Goal: Check status: Check status

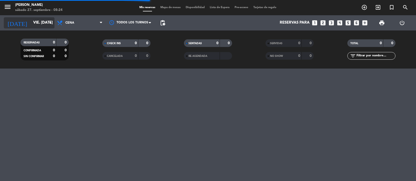
click at [41, 17] on div "[DATE] vie. [DATE] arrow_drop_down" at bounding box center [29, 22] width 51 height 11
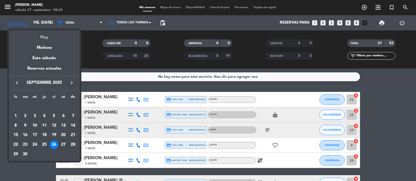
click at [56, 35] on div "Hoy" at bounding box center [44, 35] width 71 height 10
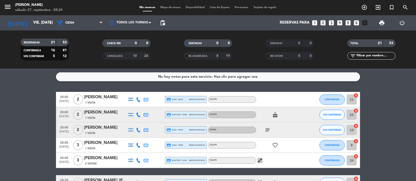
type input "sáb. [DATE]"
click at [72, 22] on span "Cena" at bounding box center [69, 23] width 9 height 4
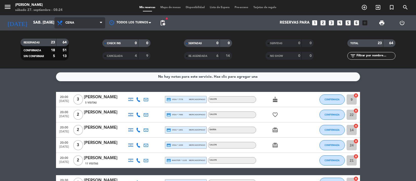
click at [94, 25] on span "Cena" at bounding box center [80, 22] width 51 height 11
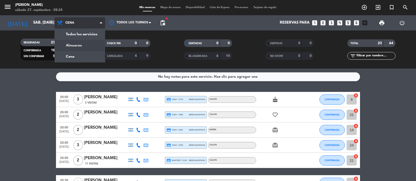
click at [92, 45] on div "menu NAKAMA RAMEN sábado 27. septiembre - 08:24 Mis reservas Mapa de mesas Disp…" at bounding box center [208, 34] width 416 height 68
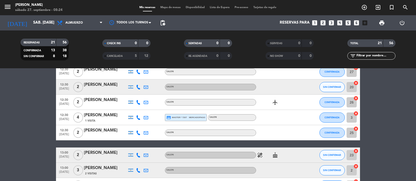
scroll to position [113, 0]
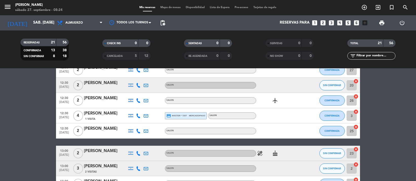
click at [274, 101] on icon "airplanemode_active" at bounding box center [275, 100] width 6 height 6
drag, startPoint x: 44, startPoint y: 139, endPoint x: 41, endPoint y: 139, distance: 3.1
click at [44, 139] on bookings-row "12:00 [DATE] 3 [PERSON_NAME] headset_mic Sin menú asignado SIN CONFIRMAR 9 canc…" at bounding box center [208, 153] width 416 height 348
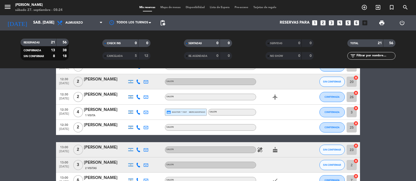
scroll to position [135, 0]
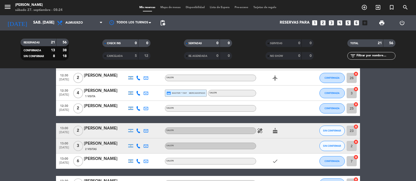
click at [260, 133] on icon "healing" at bounding box center [260, 131] width 6 height 6
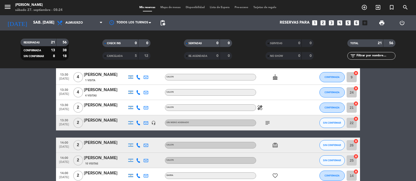
scroll to position [259, 0]
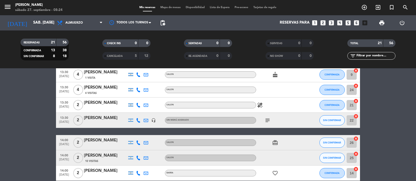
click at [261, 102] on icon "healing" at bounding box center [260, 105] width 6 height 6
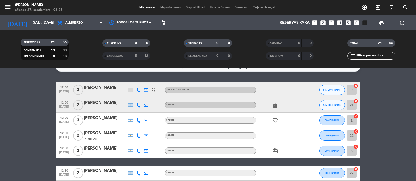
scroll to position [11, 0]
